Goal: Information Seeking & Learning: Learn about a topic

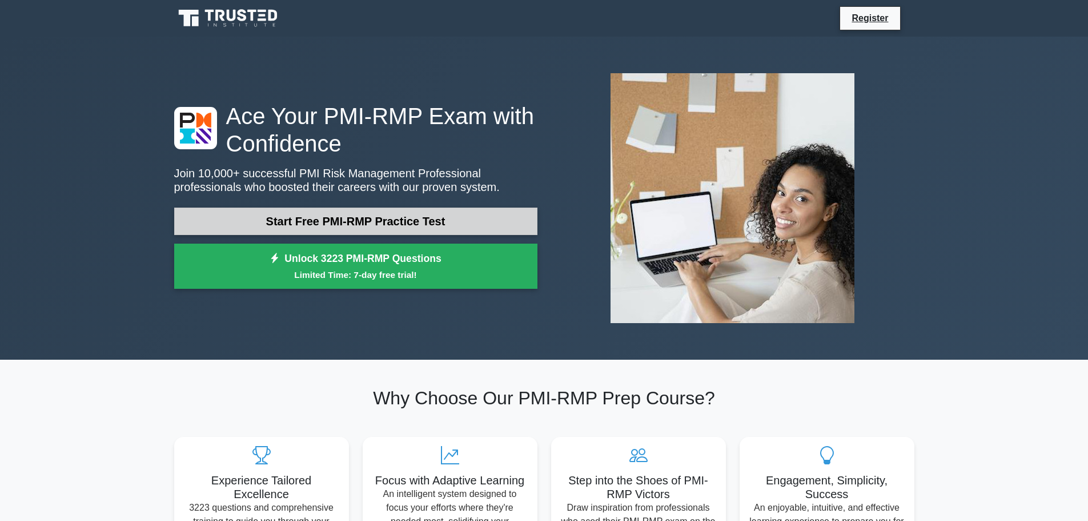
click at [409, 223] on link "Start Free PMI-RMP Practice Test" at bounding box center [355, 220] width 363 height 27
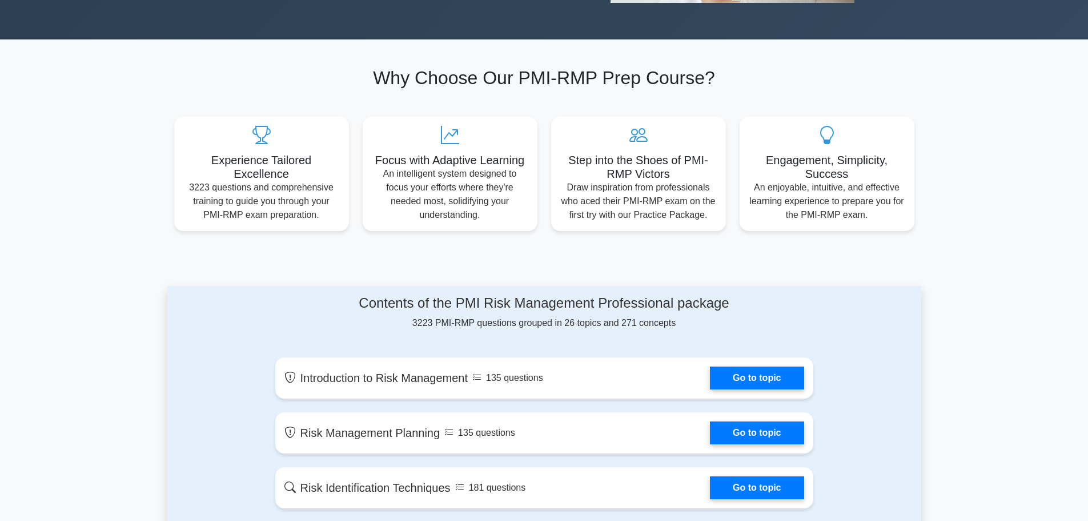
scroll to position [381, 0]
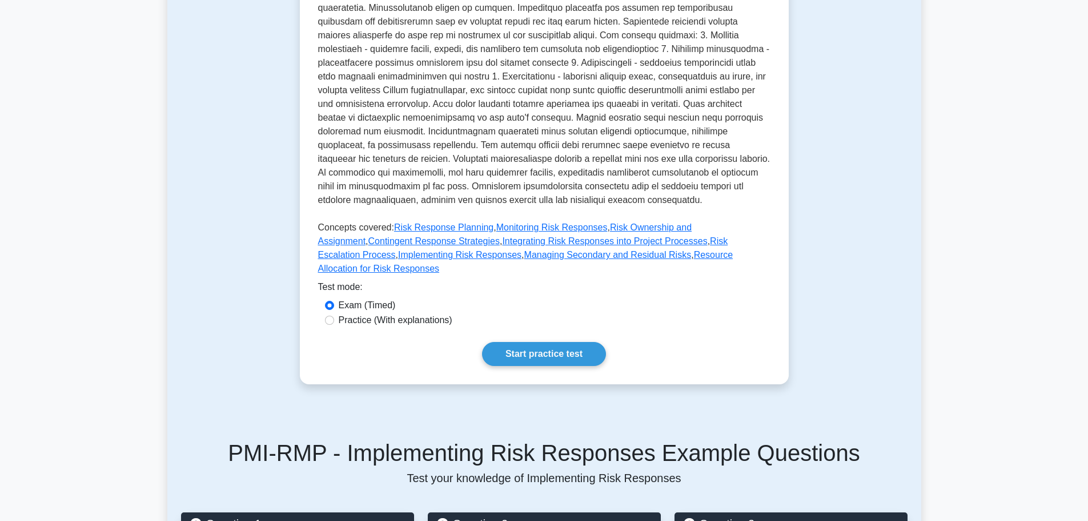
scroll to position [381, 0]
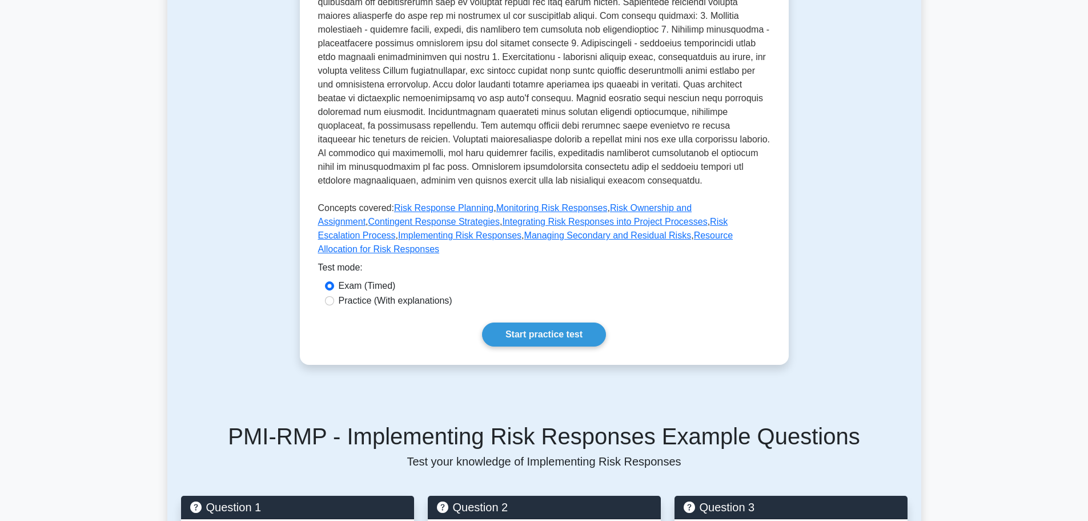
click at [427, 294] on label "Practice (With explanations)" at bounding box center [396, 301] width 114 height 14
click at [334, 296] on input "Practice (With explanations)" at bounding box center [329, 300] width 9 height 9
radio input "true"
click at [537, 322] on link "Start practice test" at bounding box center [544, 334] width 124 height 24
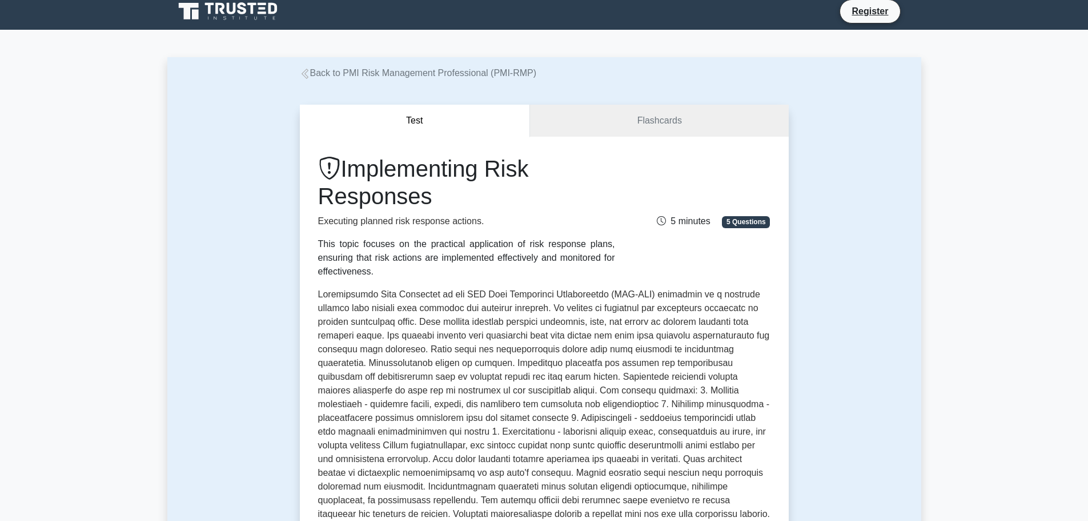
scroll to position [0, 0]
